Goal: Contribute content: Contribute content

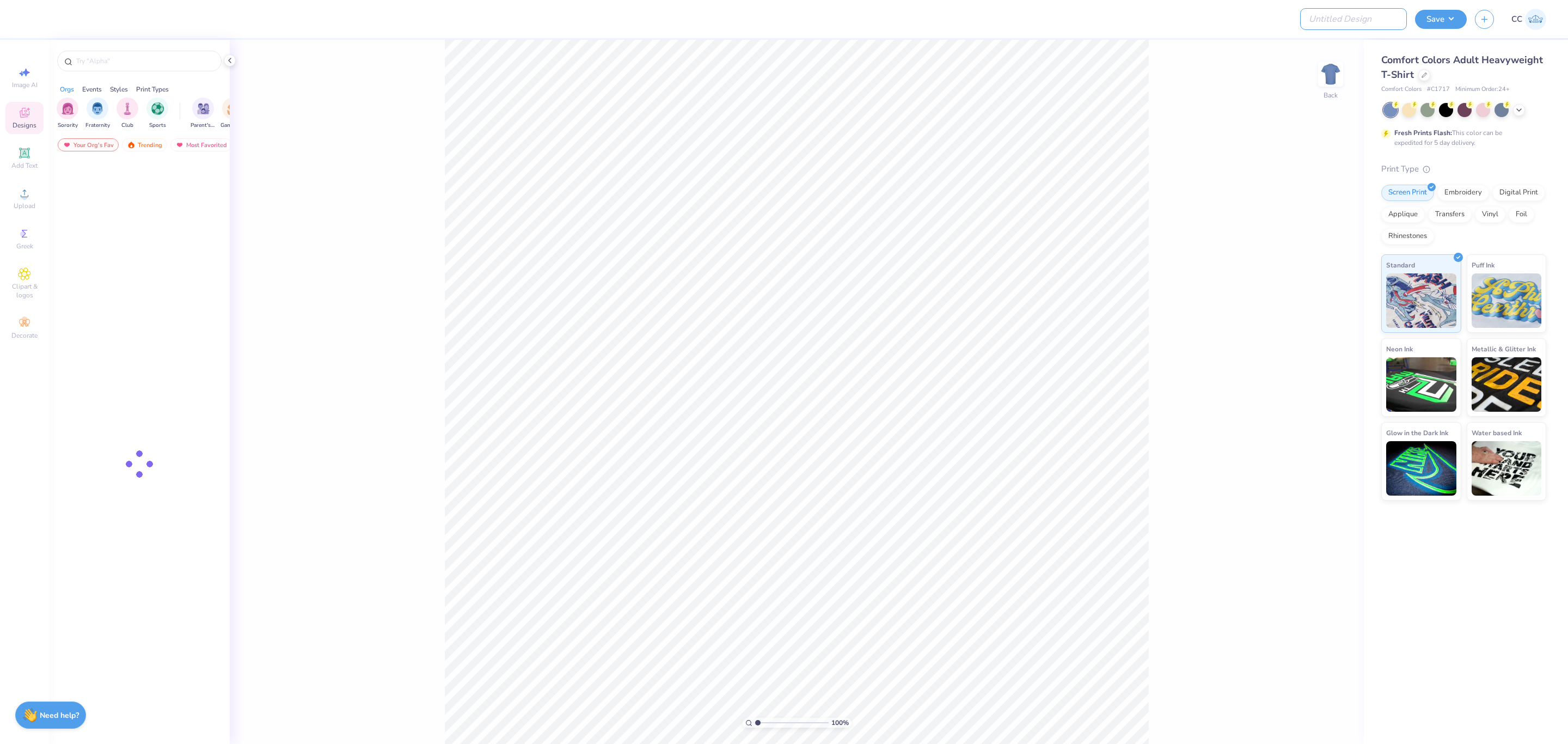
drag, startPoint x: 1385, startPoint y: 23, endPoint x: 1384, endPoint y: 30, distance: 7.1
click at [1385, 23] on input "Design Title" at bounding box center [1353, 19] width 107 height 22
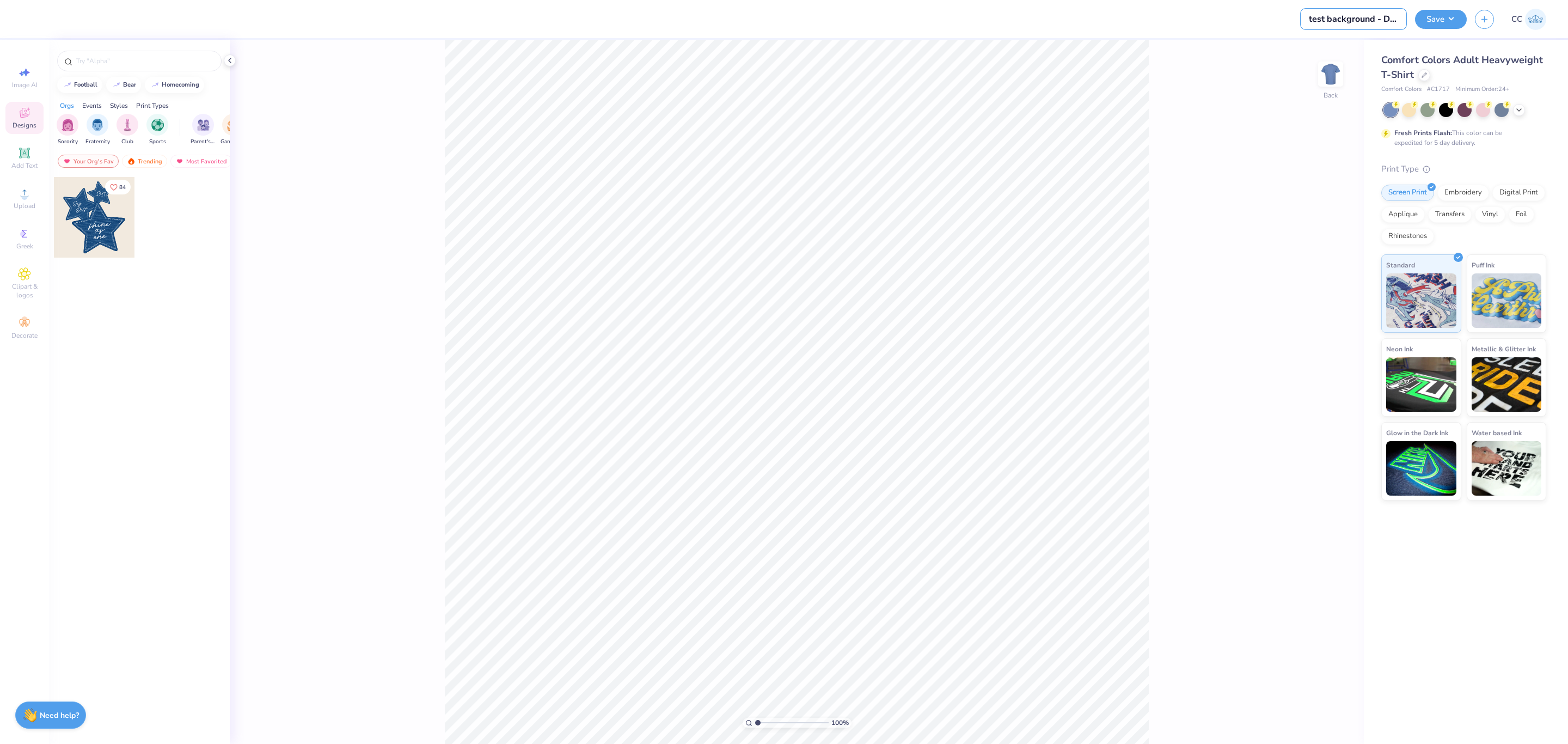
scroll to position [0, 5]
type input "test background - DAM"
click at [1423, 70] on div at bounding box center [1424, 74] width 12 height 12
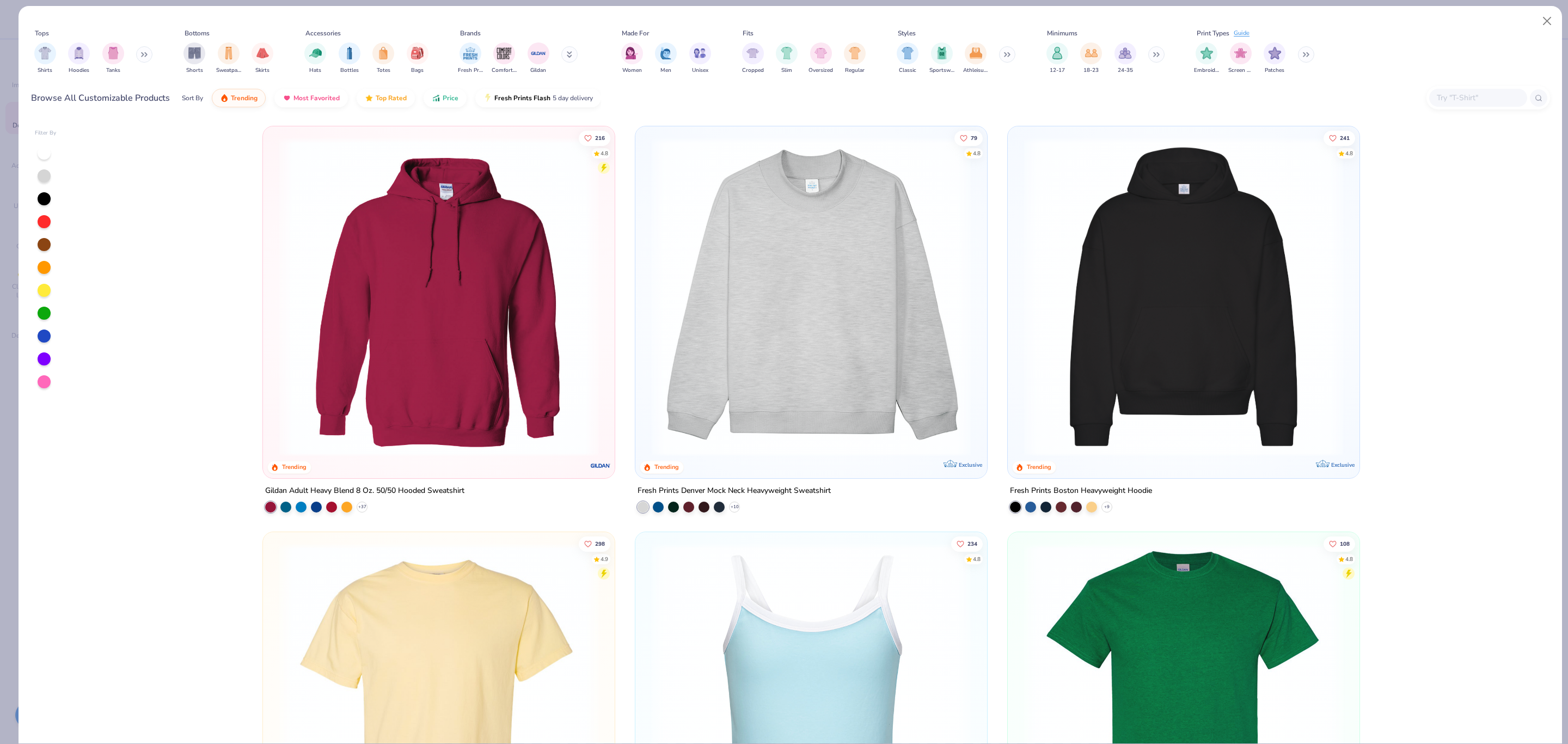
click at [1446, 93] on input "text" at bounding box center [1478, 97] width 84 height 13
paste input "FP94"
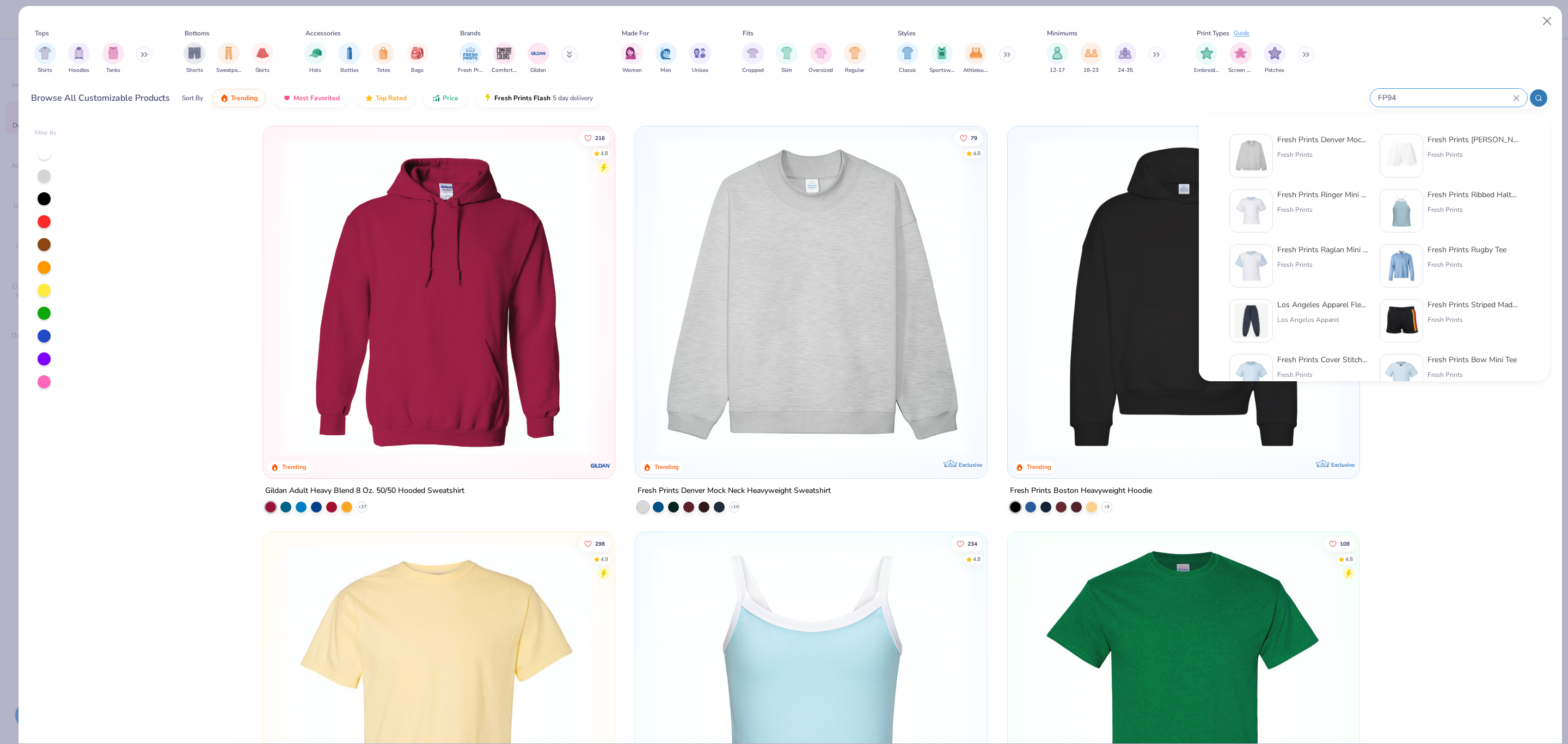
type input "FP94"
click at [1258, 156] on img at bounding box center [1251, 155] width 33 height 33
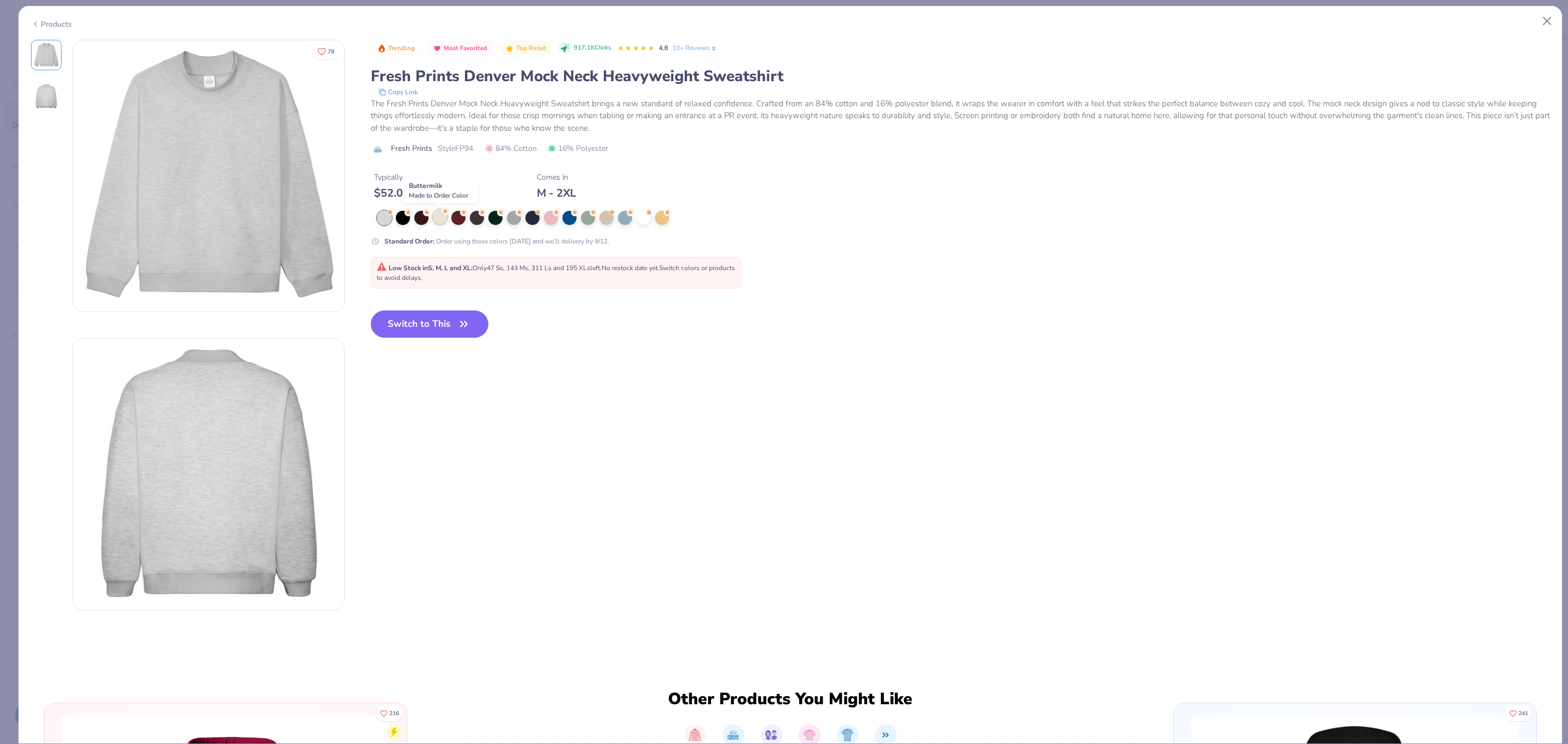
click at [441, 214] on icon at bounding box center [445, 211] width 8 height 8
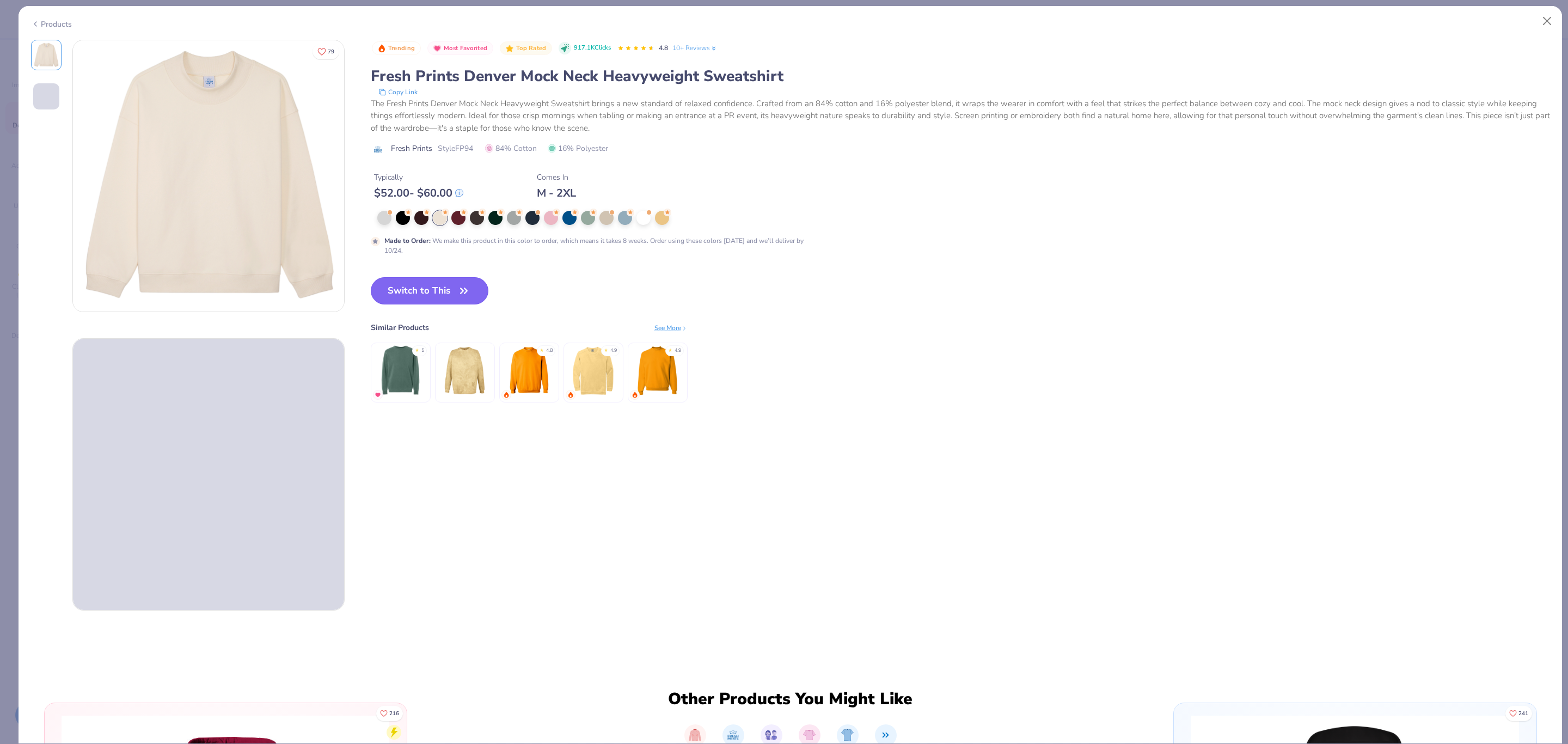
click at [432, 284] on button "Switch to This" at bounding box center [430, 290] width 118 height 27
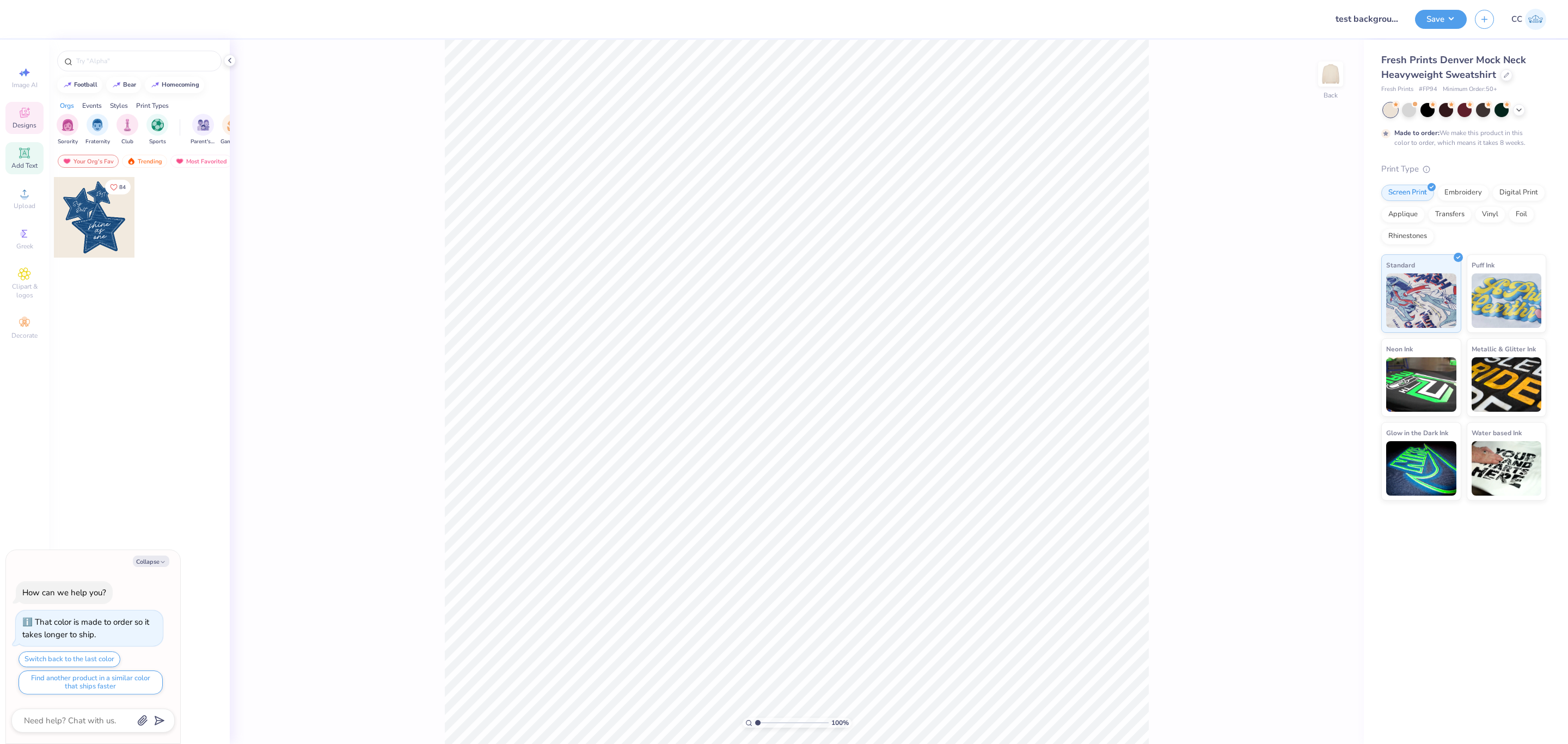
click at [24, 159] on div "Add Text" at bounding box center [24, 158] width 38 height 32
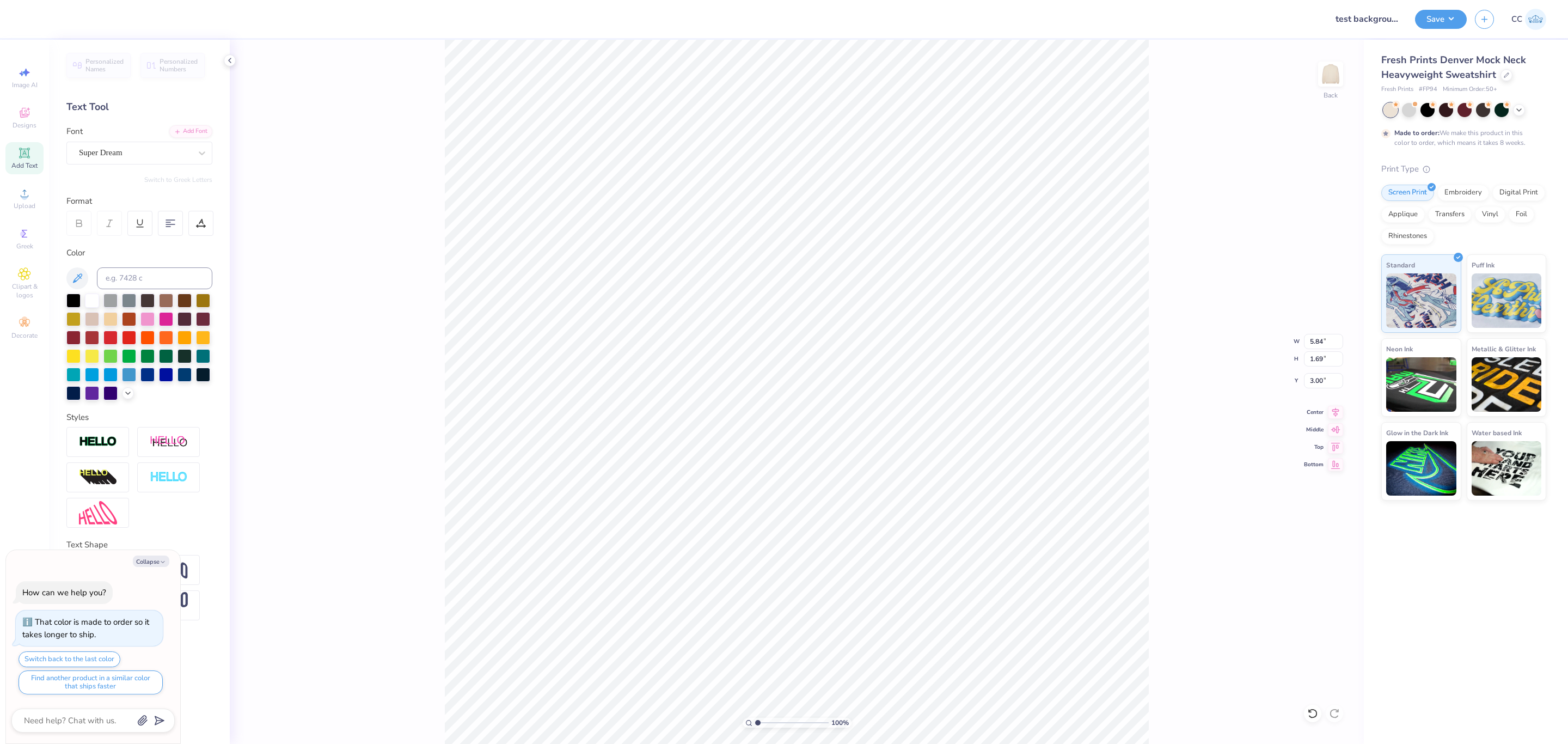
type input "3.00"
type textarea "Test BG"
click at [1441, 18] on button "Save" at bounding box center [1441, 17] width 52 height 19
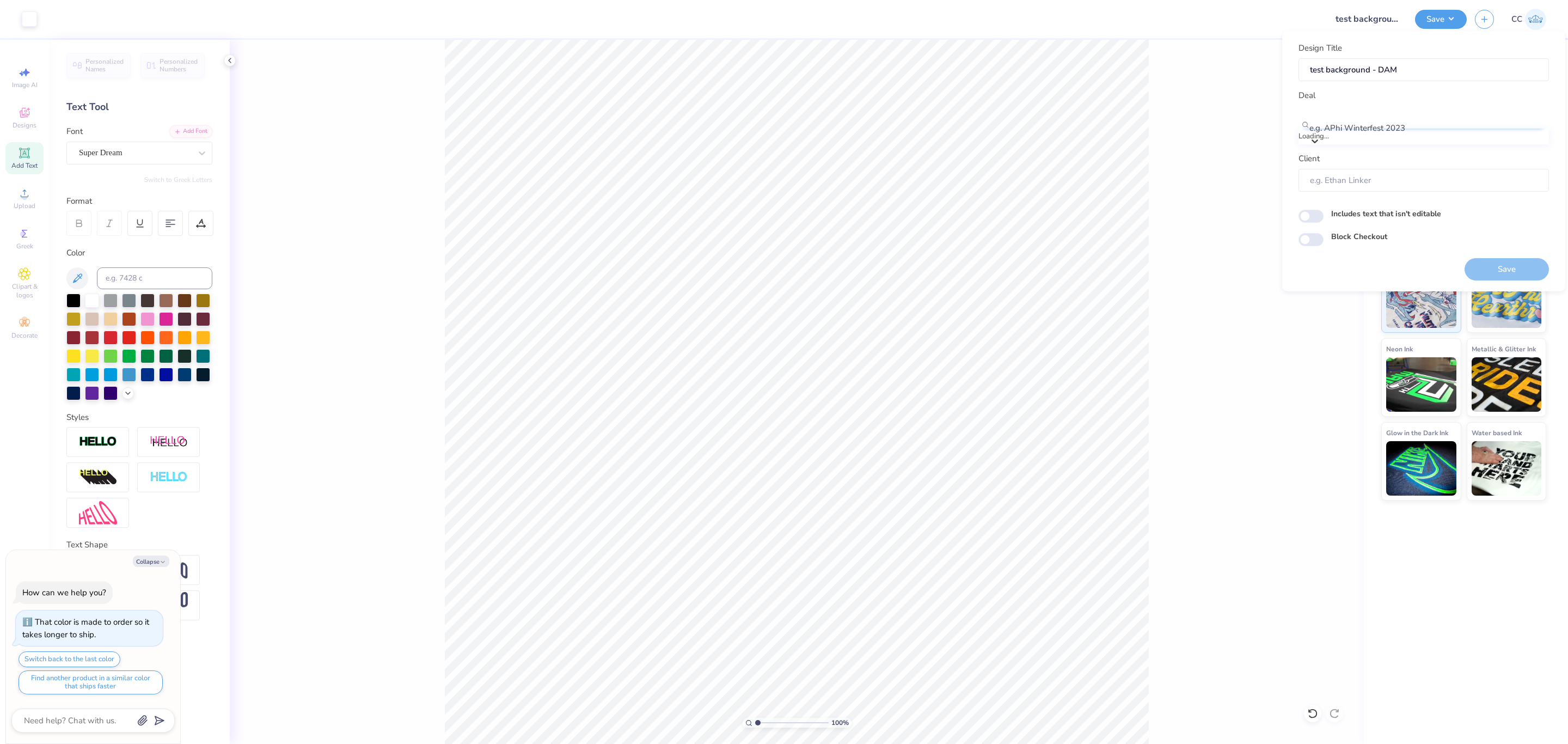
click at [1409, 107] on div "e.g. APhi Winterfest 2023" at bounding box center [1423, 118] width 250 height 23
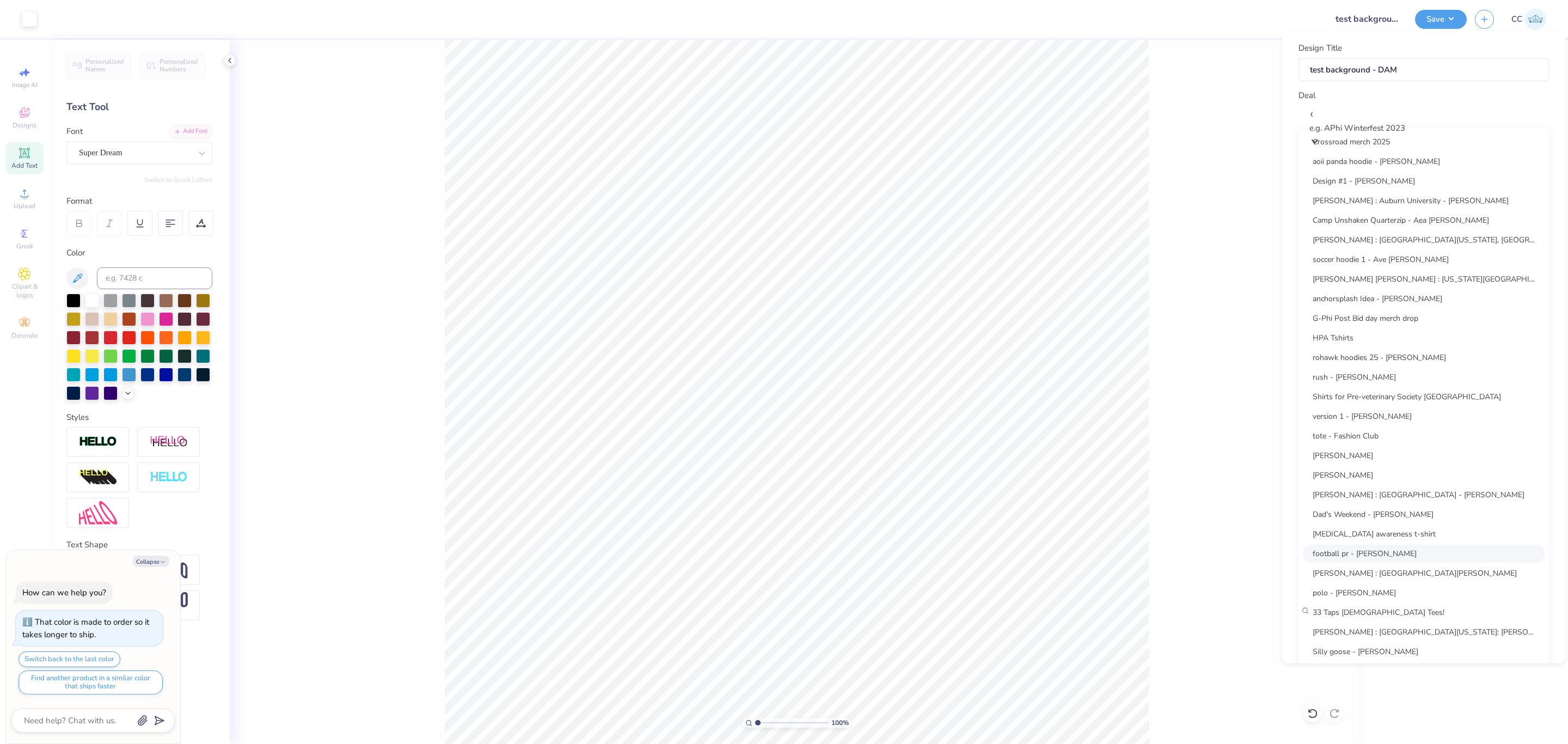
scroll to position [0, 0]
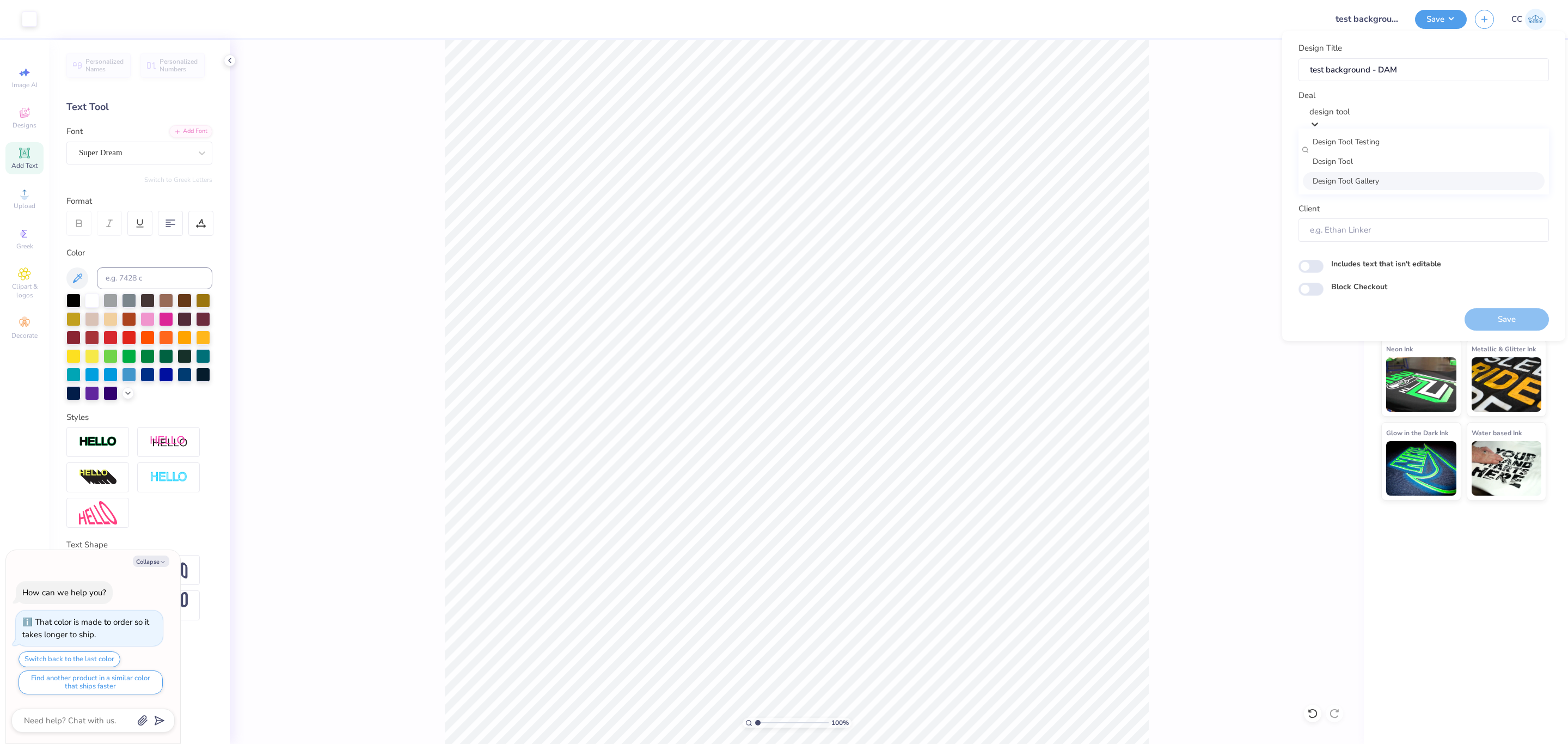
click at [1373, 188] on div "Design Tool Gallery" at bounding box center [1423, 181] width 242 height 18
type input "design tool"
type input "Design Tool Gallery User"
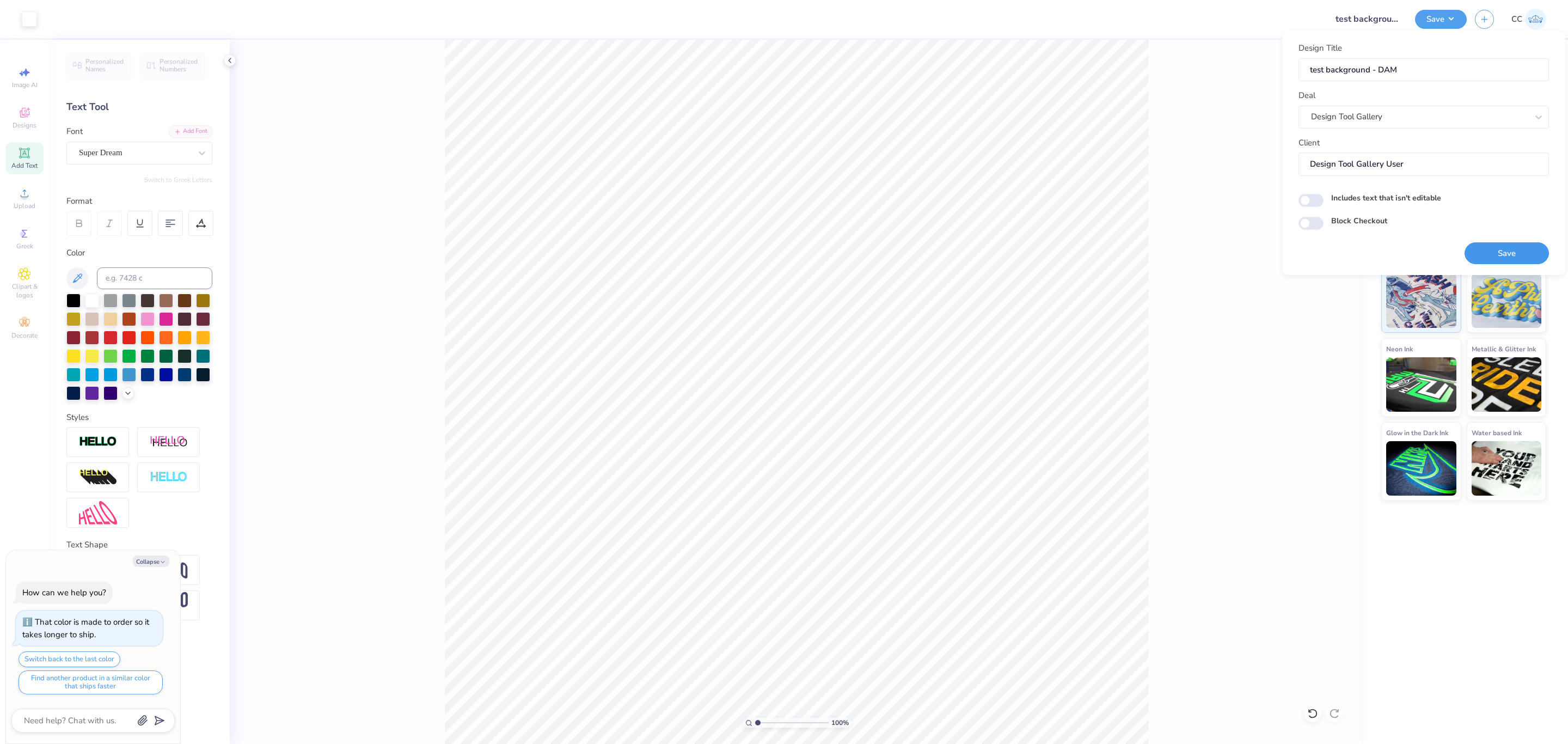
click at [1496, 258] on button "Save" at bounding box center [1507, 253] width 85 height 23
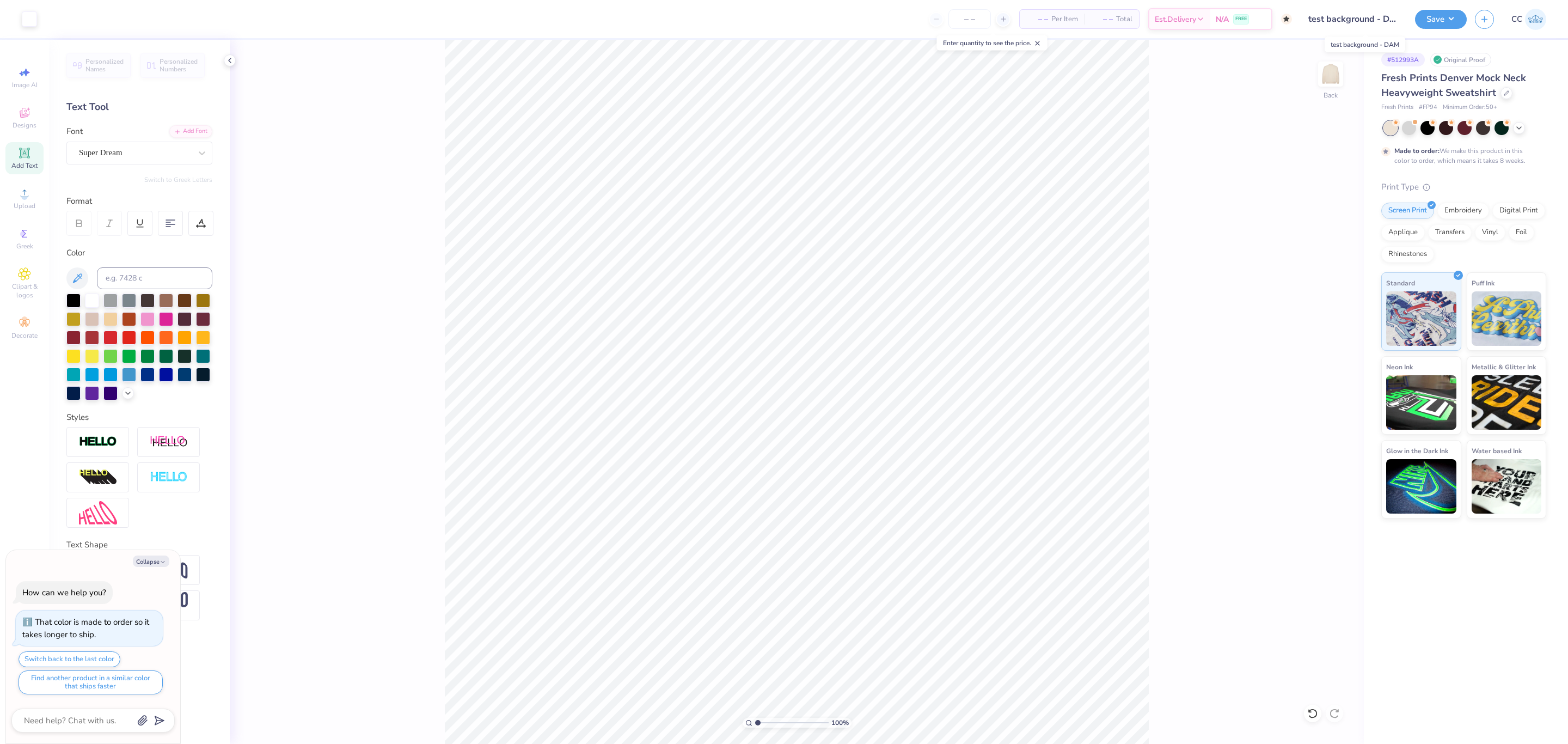
click at [1334, 18] on input "test background - DAM" at bounding box center [1353, 19] width 107 height 22
